Goal: Obtain resource: Obtain resource

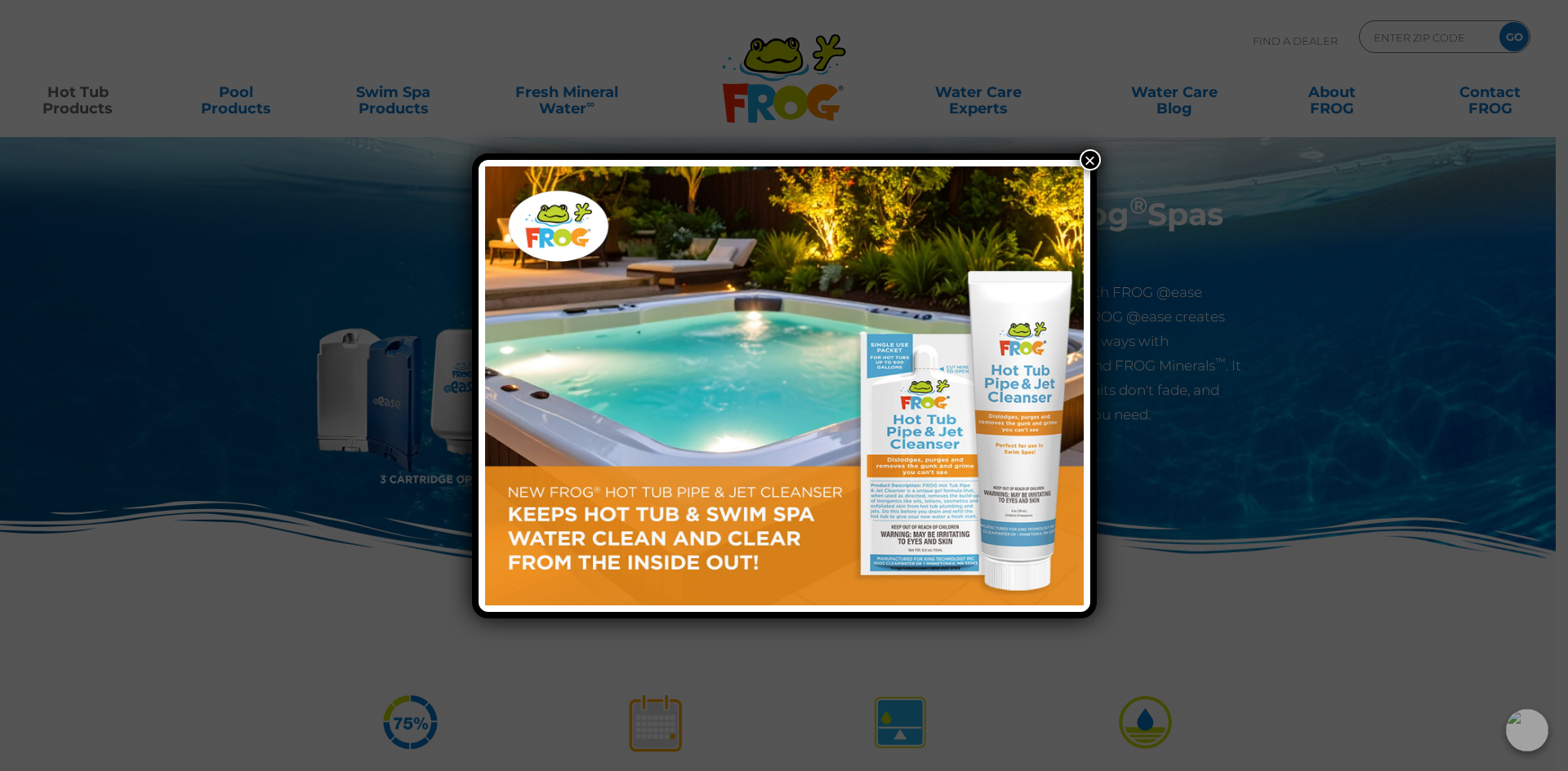
click at [1091, 158] on button "×" at bounding box center [1090, 160] width 22 height 22
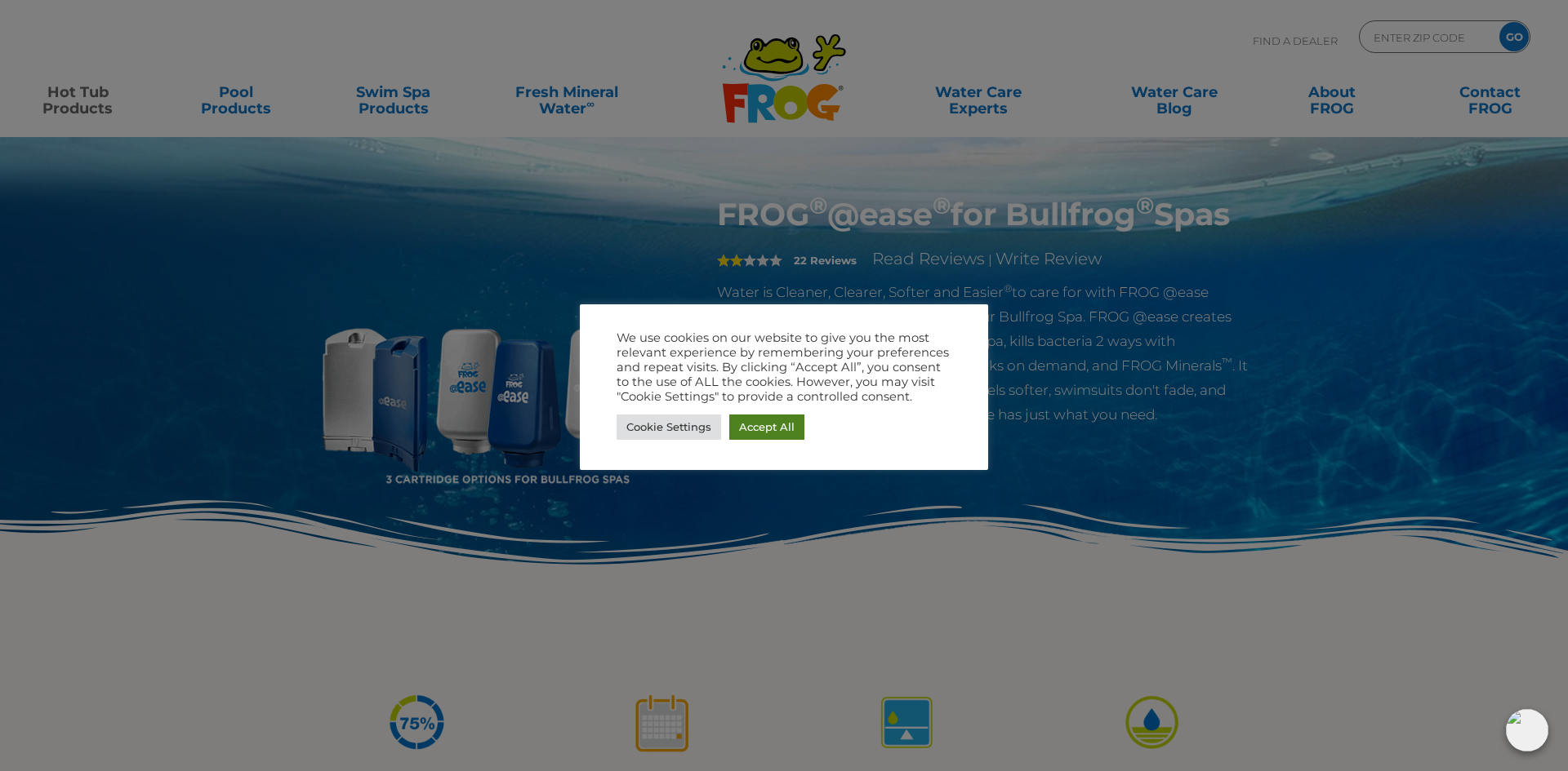
click at [777, 424] on link "Accept All" at bounding box center [766, 427] width 75 height 25
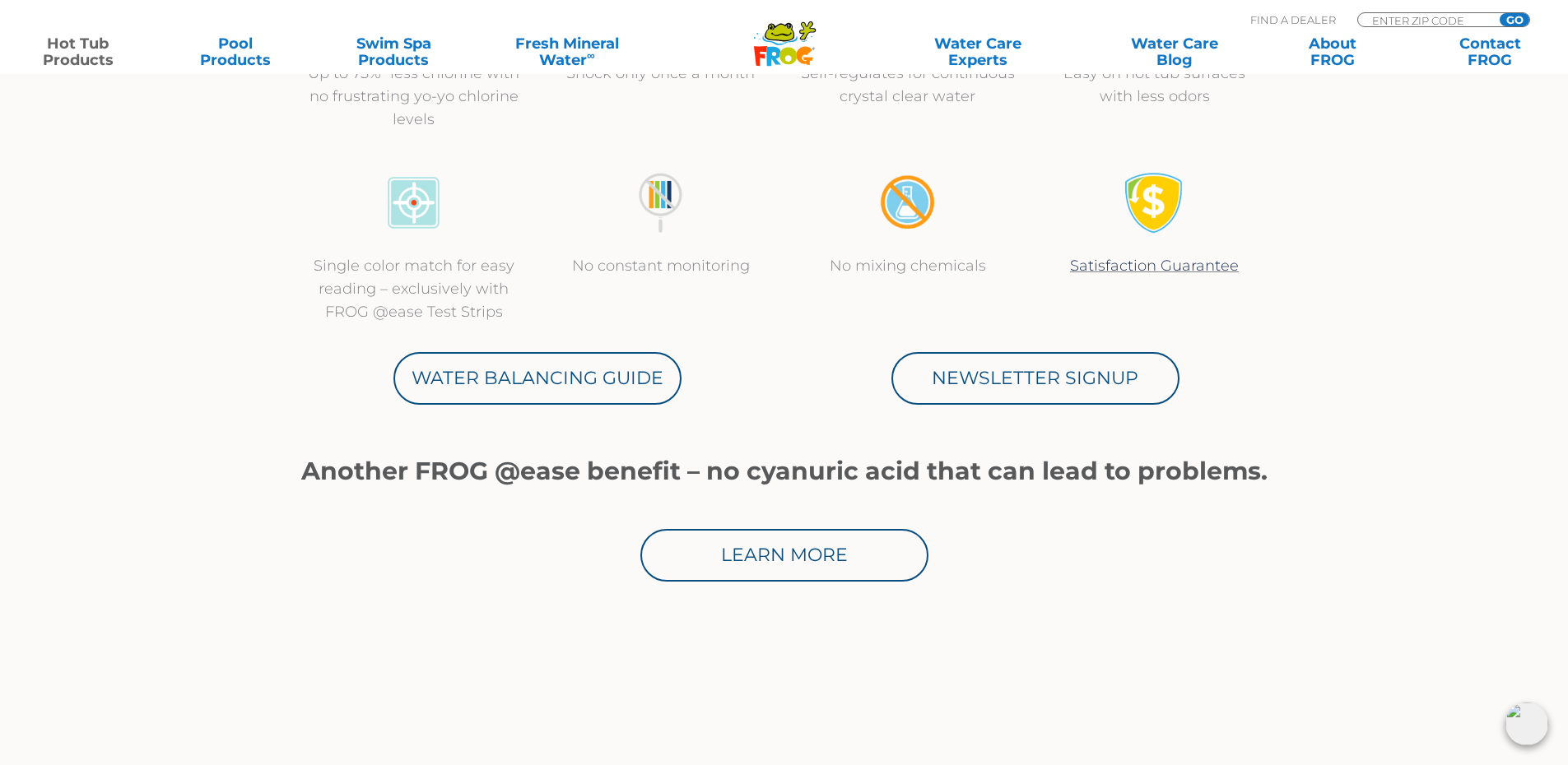
scroll to position [658, 0]
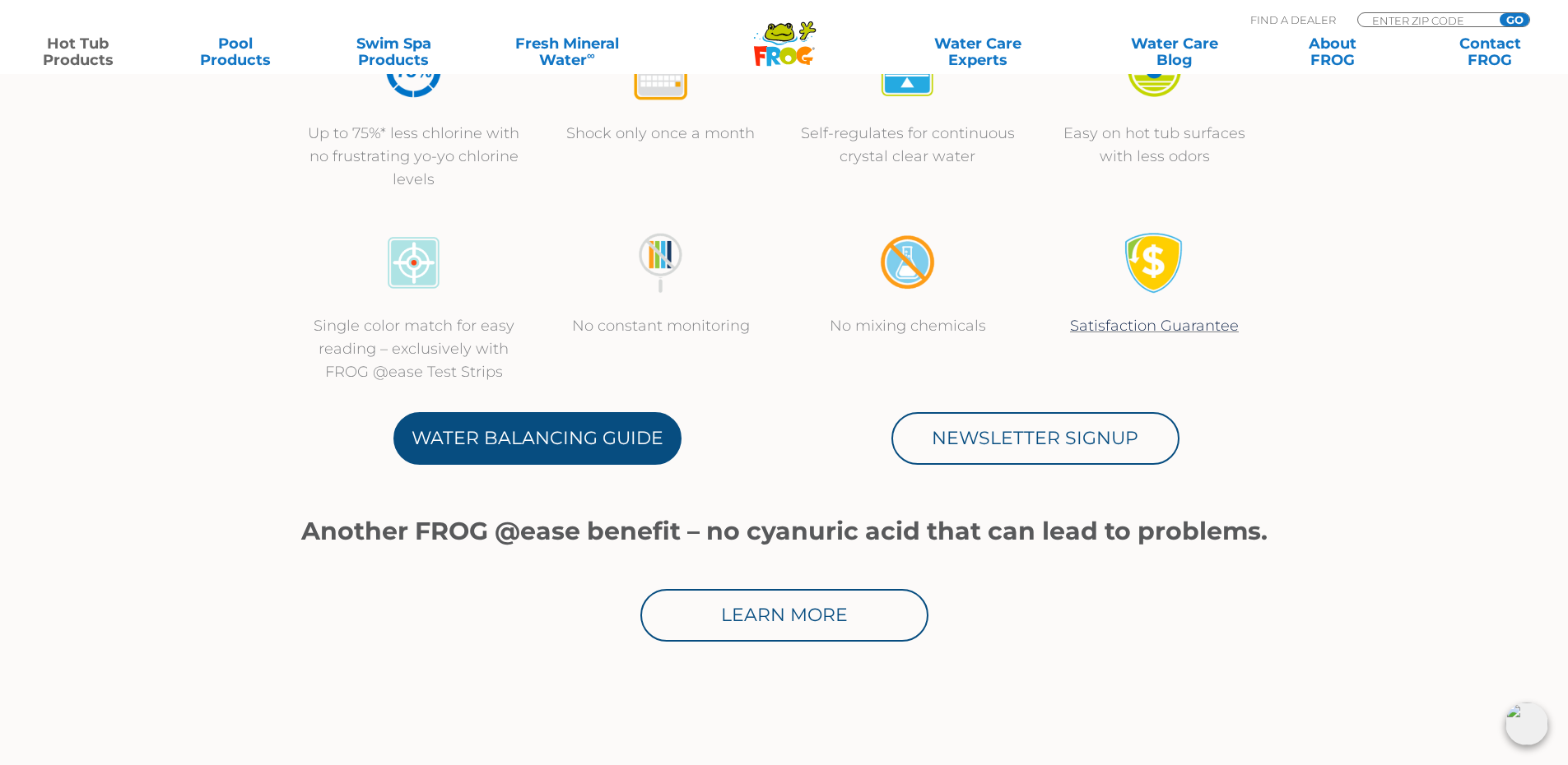
click at [629, 436] on link "Water Balancing Guide" at bounding box center [537, 439] width 288 height 52
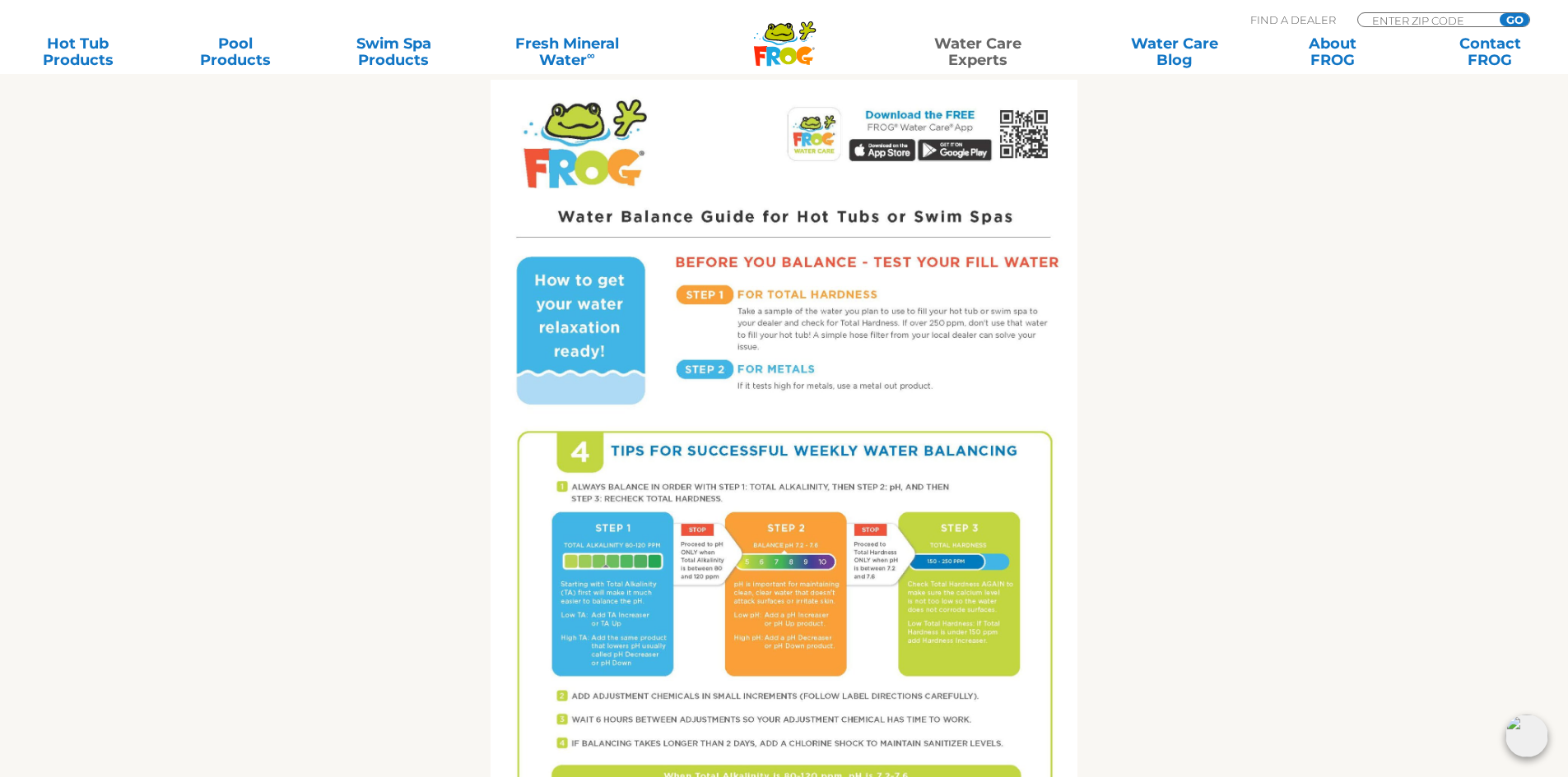
scroll to position [822, 0]
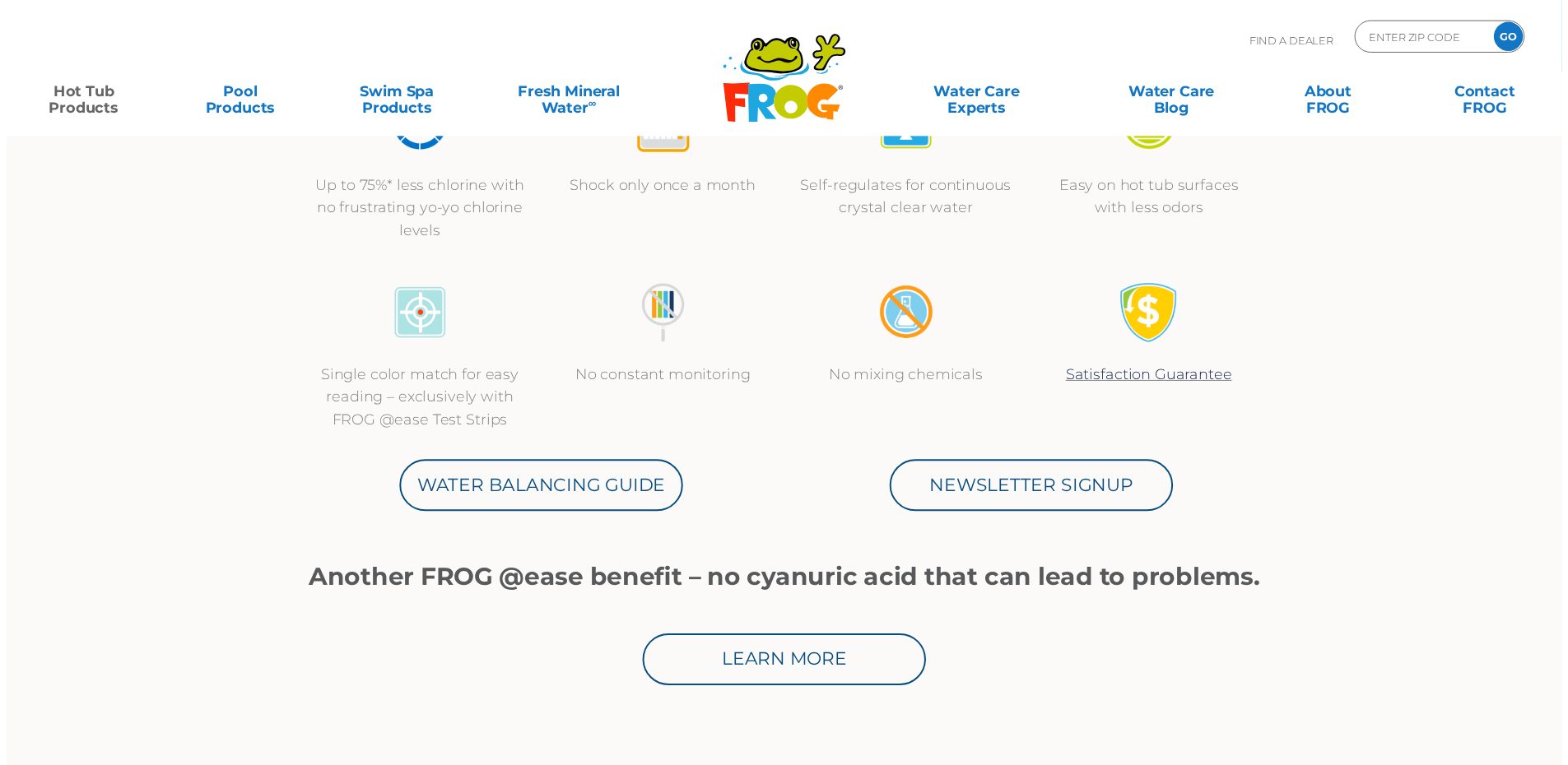
scroll to position [576, 0]
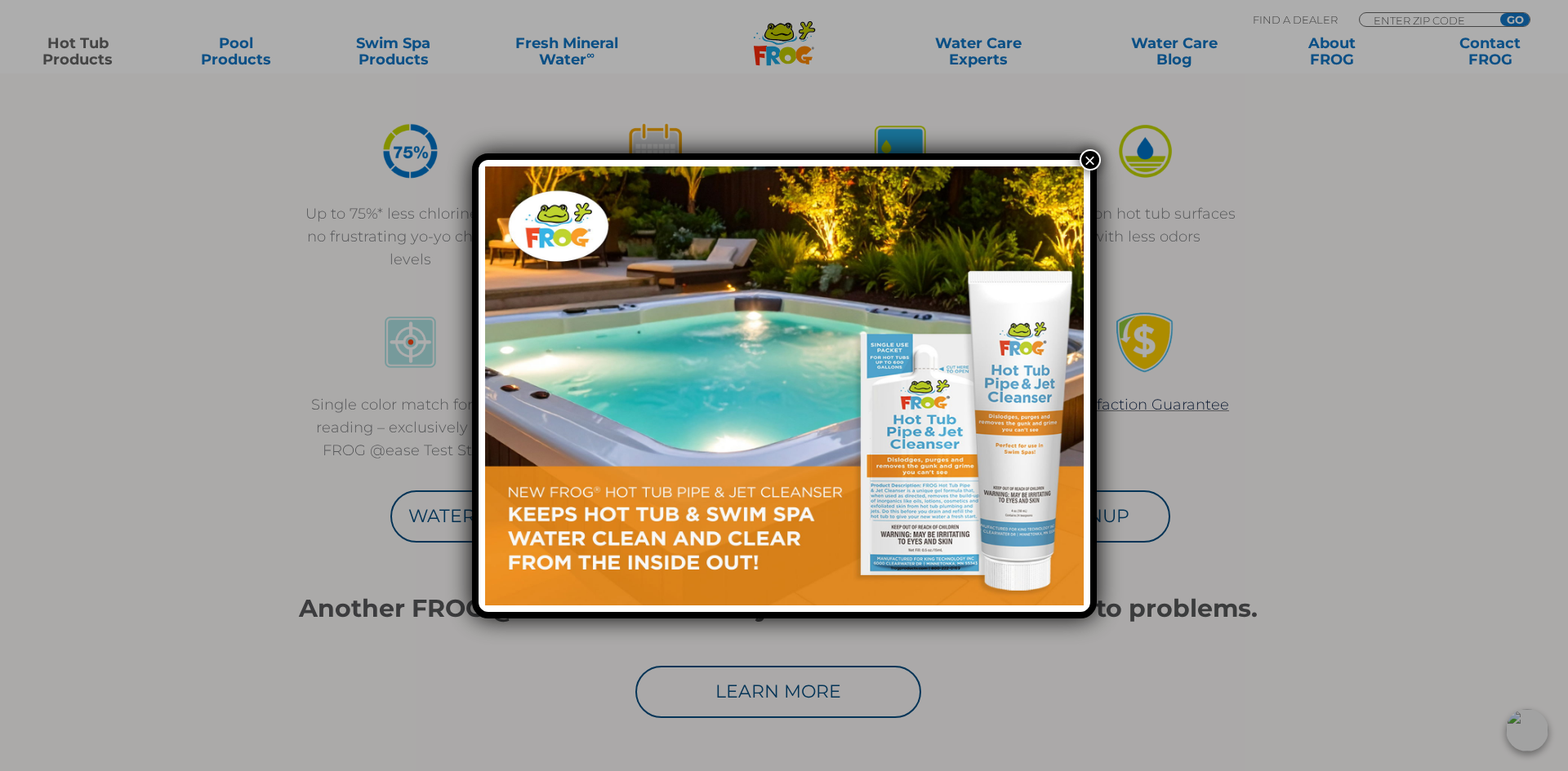
click at [1096, 152] on button "×" at bounding box center [1090, 160] width 22 height 22
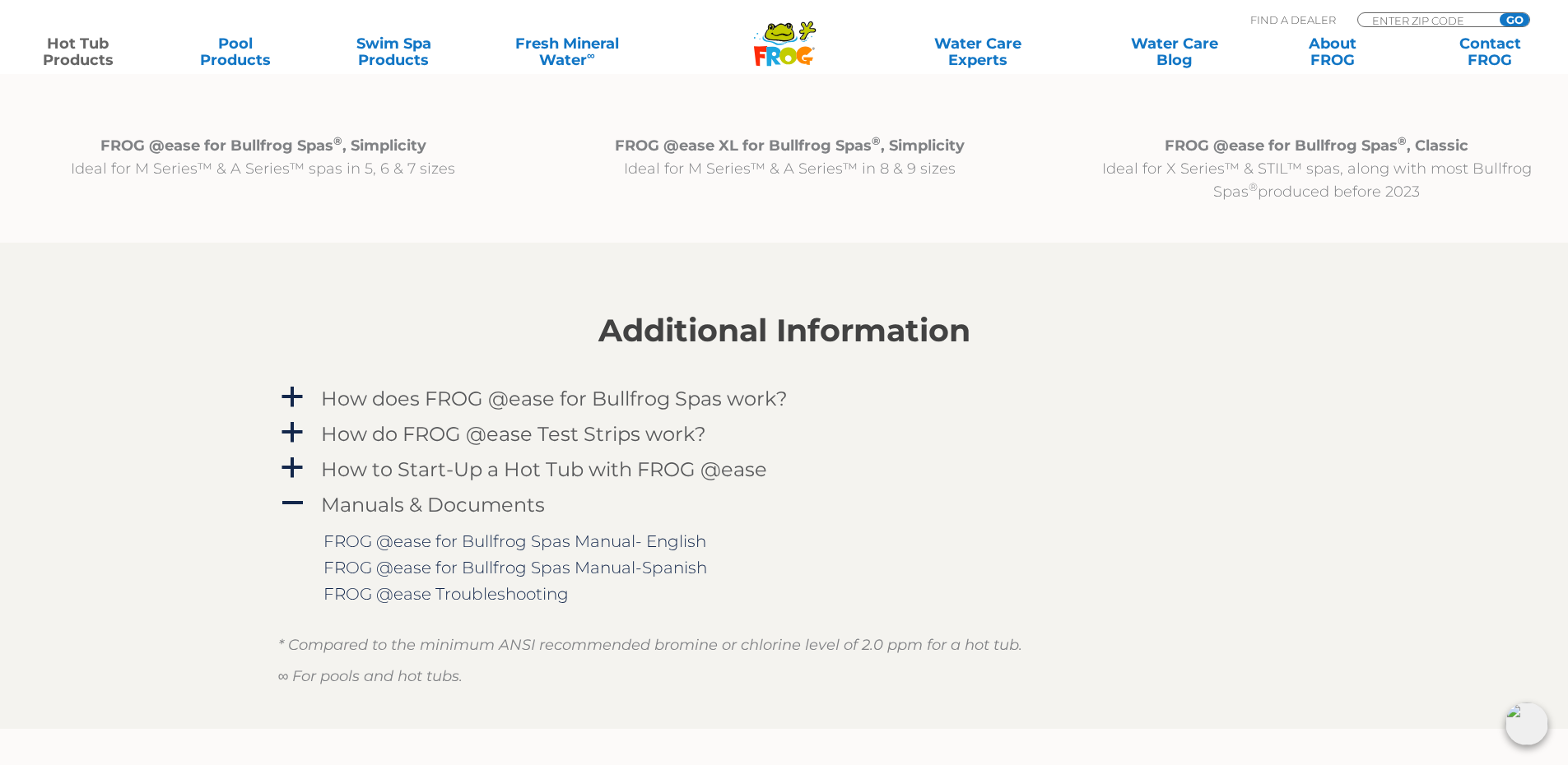
scroll to position [2057, 0]
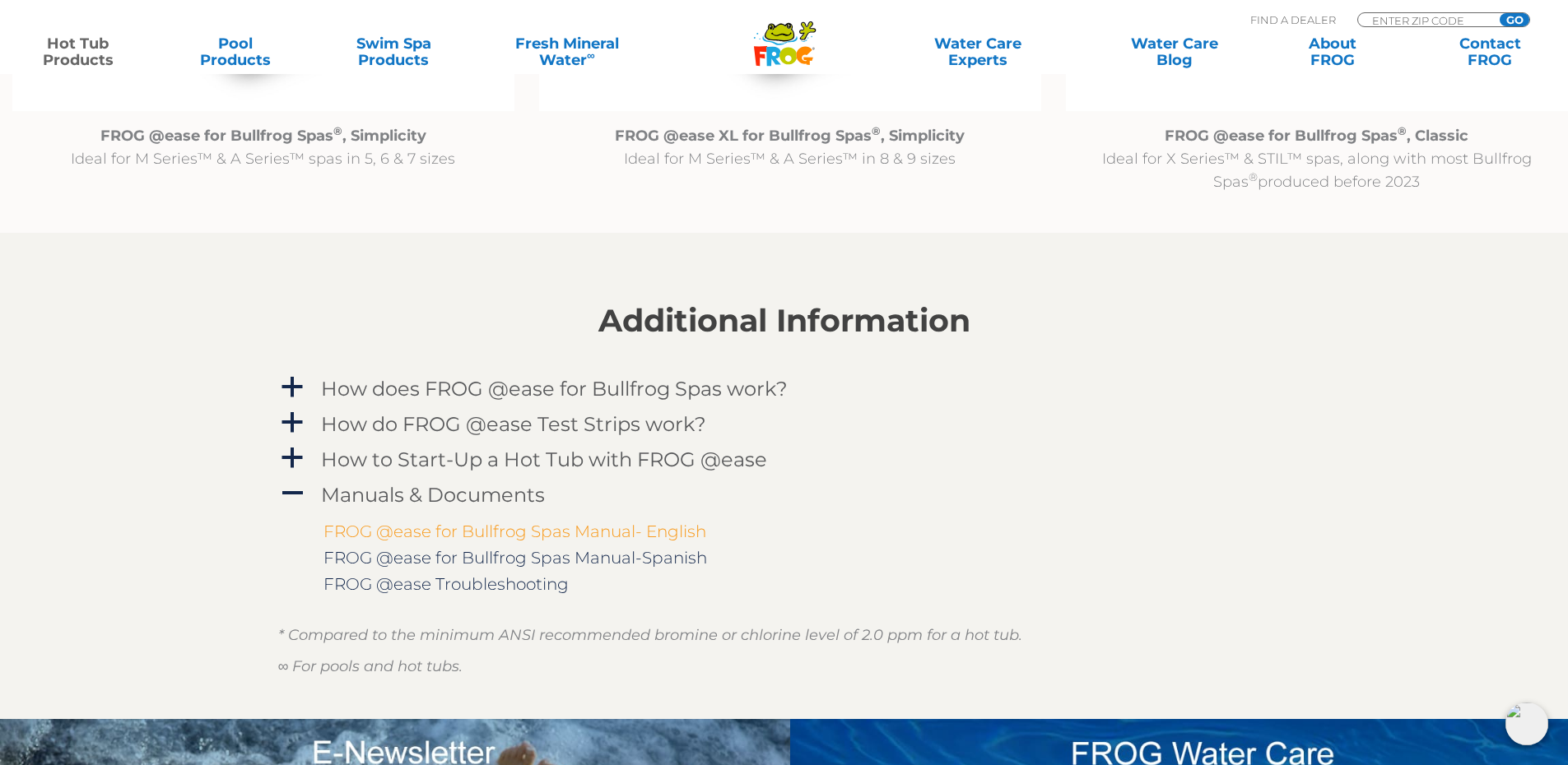
click at [428, 528] on link "FROG @ease for Bullfrog Spas Manual- English" at bounding box center [515, 531] width 383 height 20
